Goal: Go to known website: Access a specific website the user already knows

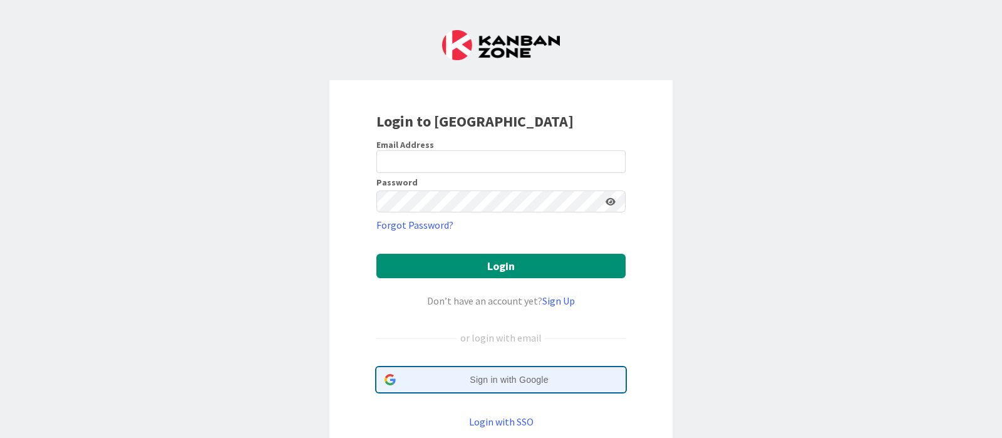
click at [507, 371] on div "Sign in with Google Sign in with Google. Opens in new tab" at bounding box center [501, 380] width 233 height 24
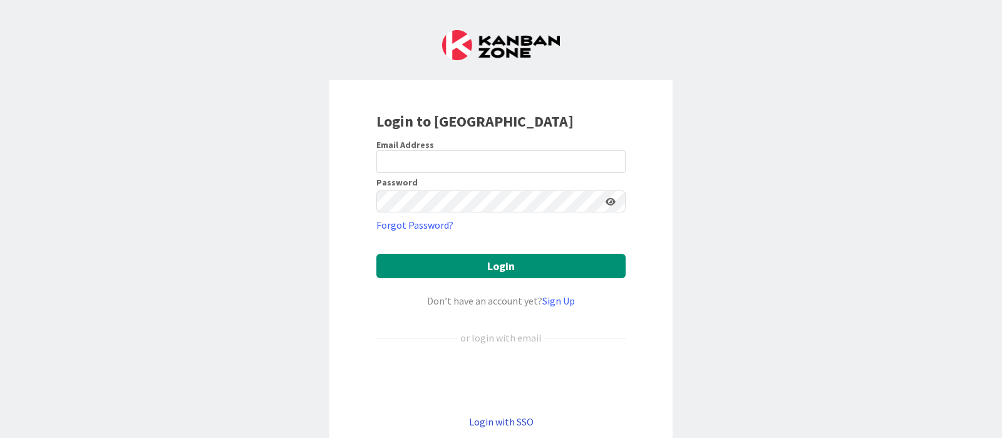
click at [510, 418] on link "Login with SSO" at bounding box center [501, 421] width 65 height 13
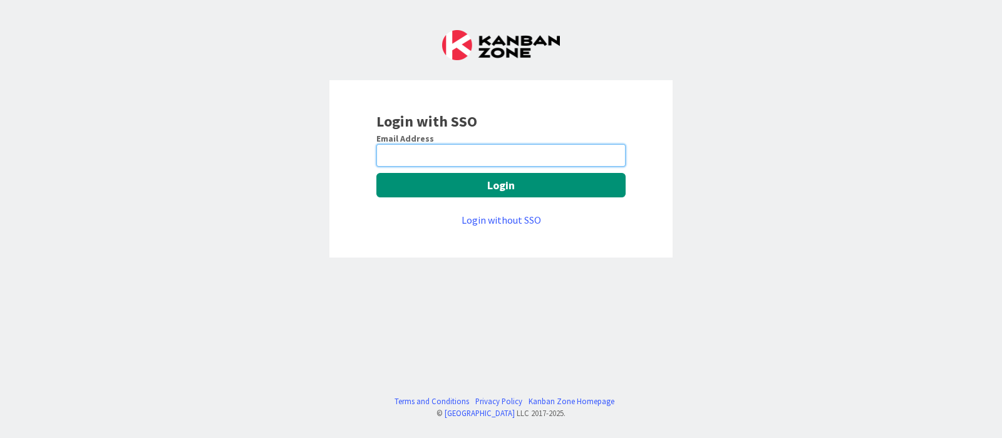
click at [451, 160] on input "email" at bounding box center [500, 155] width 249 height 23
type input "[PERSON_NAME][EMAIL_ADDRESS][DOMAIN_NAME]"
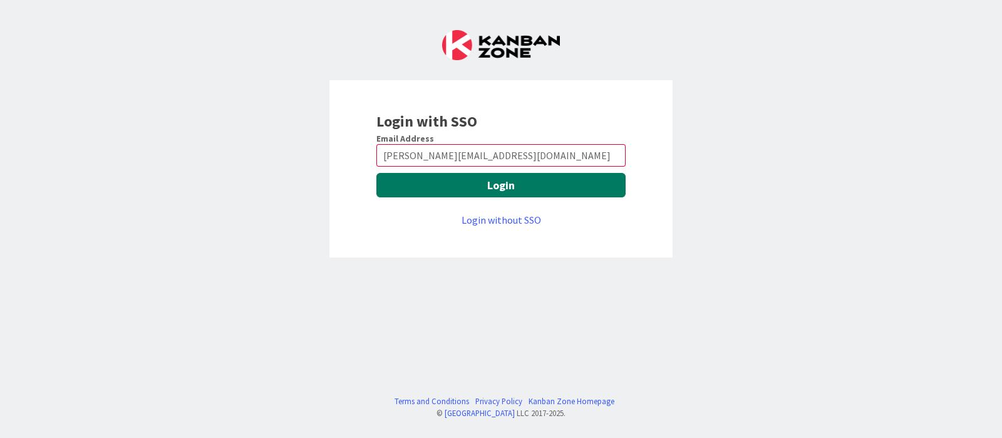
click at [461, 187] on button "Login" at bounding box center [500, 185] width 249 height 24
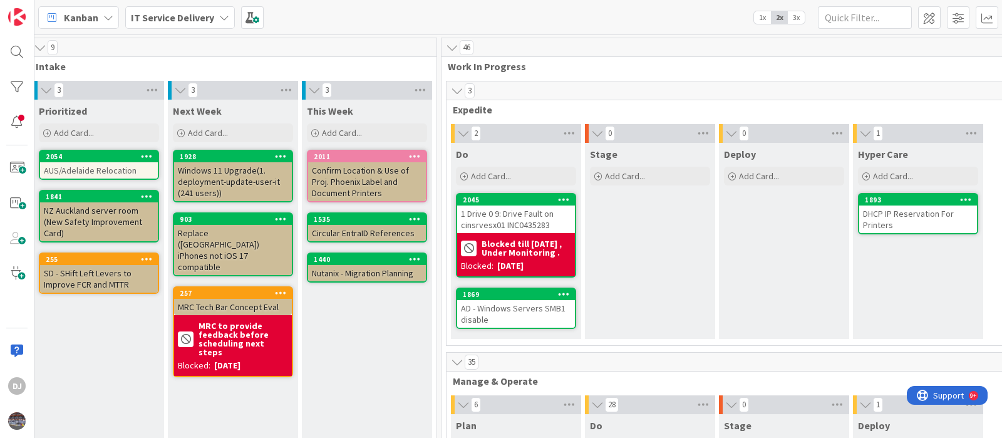
scroll to position [0, 292]
